Goal: Information Seeking & Learning: Learn about a topic

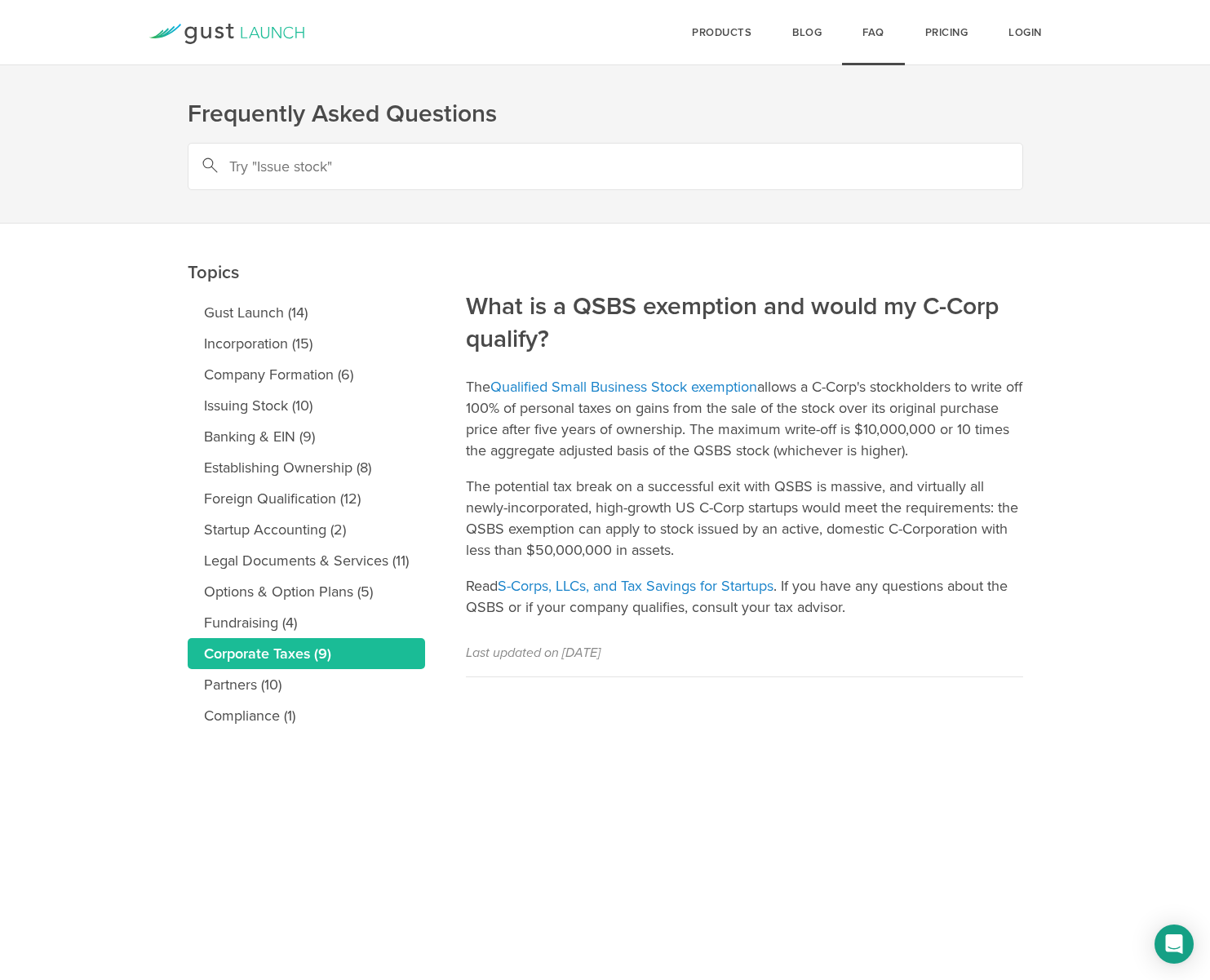
click at [975, 555] on p "The potential tax break on a successful exit with QSBS is massive, and virtuall…" at bounding box center [744, 518] width 557 height 85
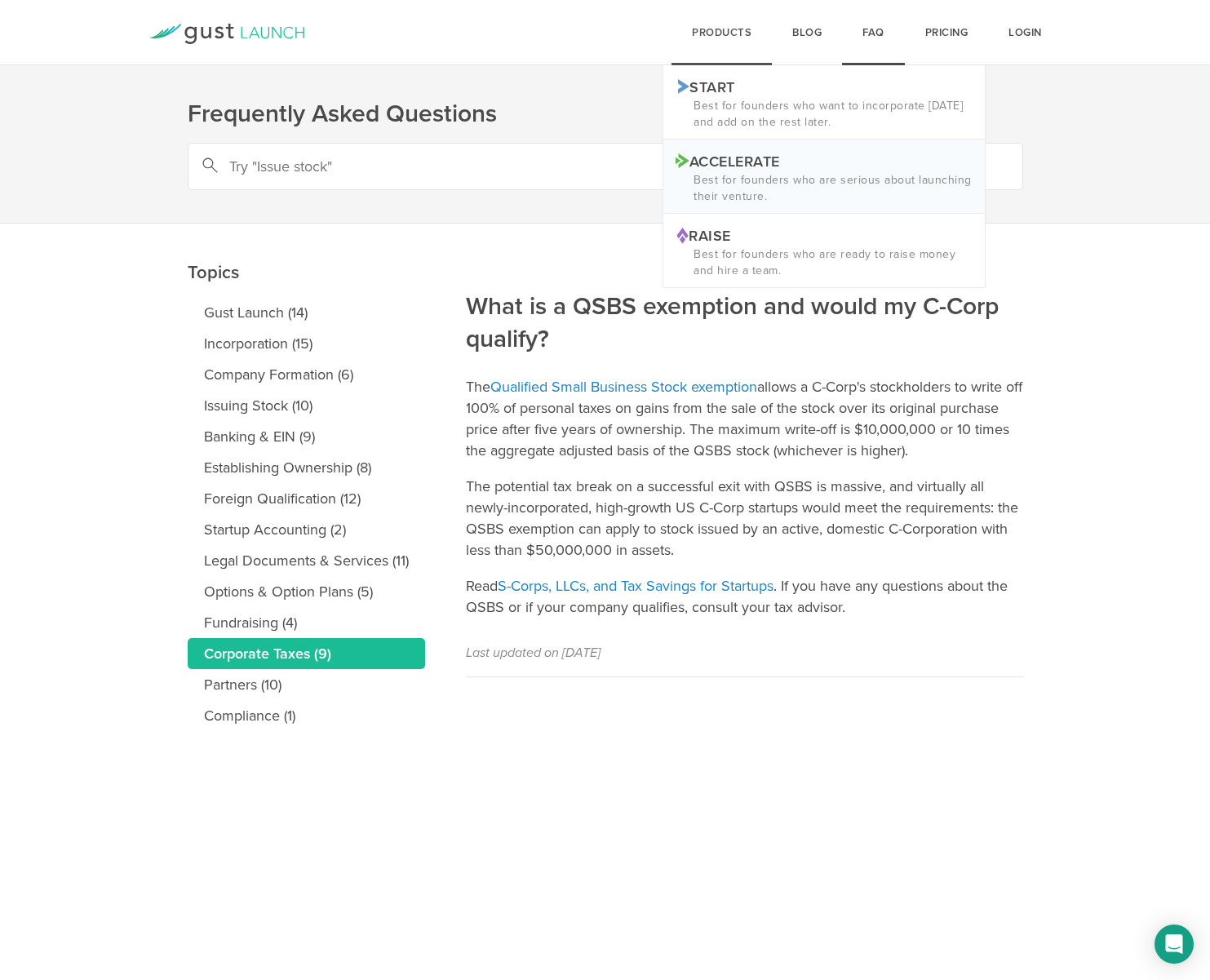
click at [742, 169] on p "Accelerate Logo ACCELERATE" at bounding box center [824, 160] width 297 height 17
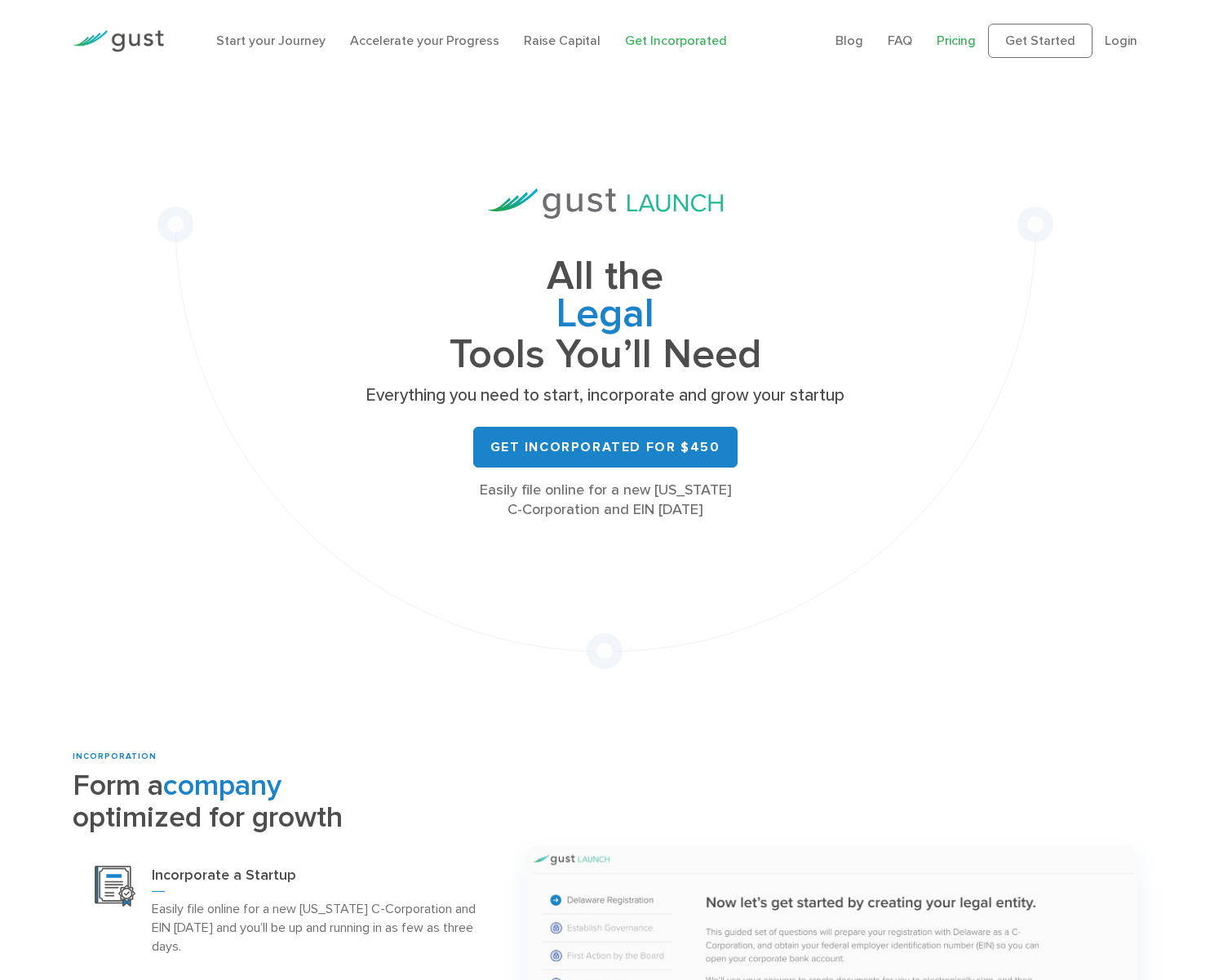
click at [959, 38] on link "Pricing" at bounding box center [957, 40] width 39 height 16
